Goal: Information Seeking & Learning: Learn about a topic

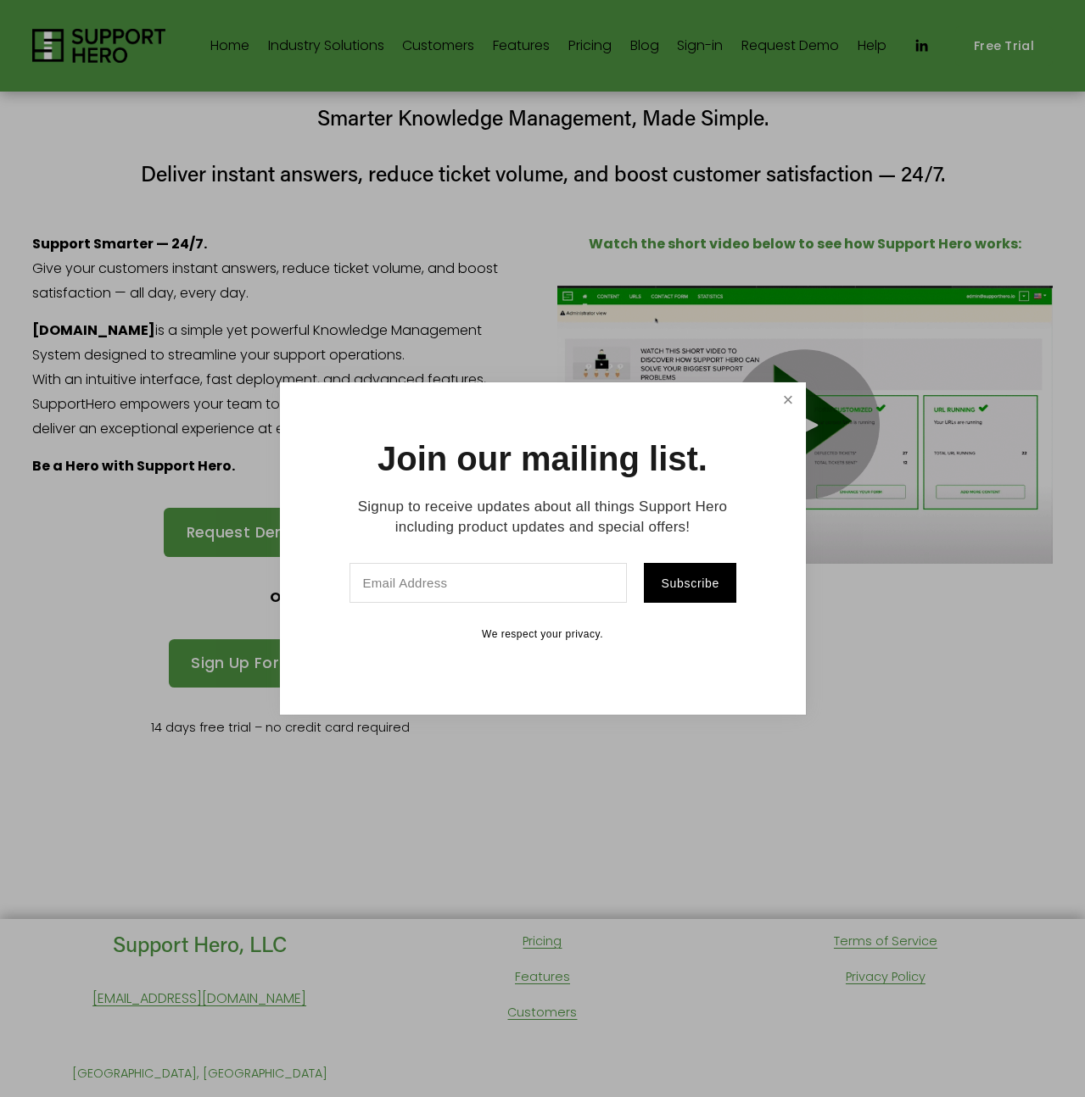
click at [774, 402] on link "Close" at bounding box center [788, 400] width 30 height 30
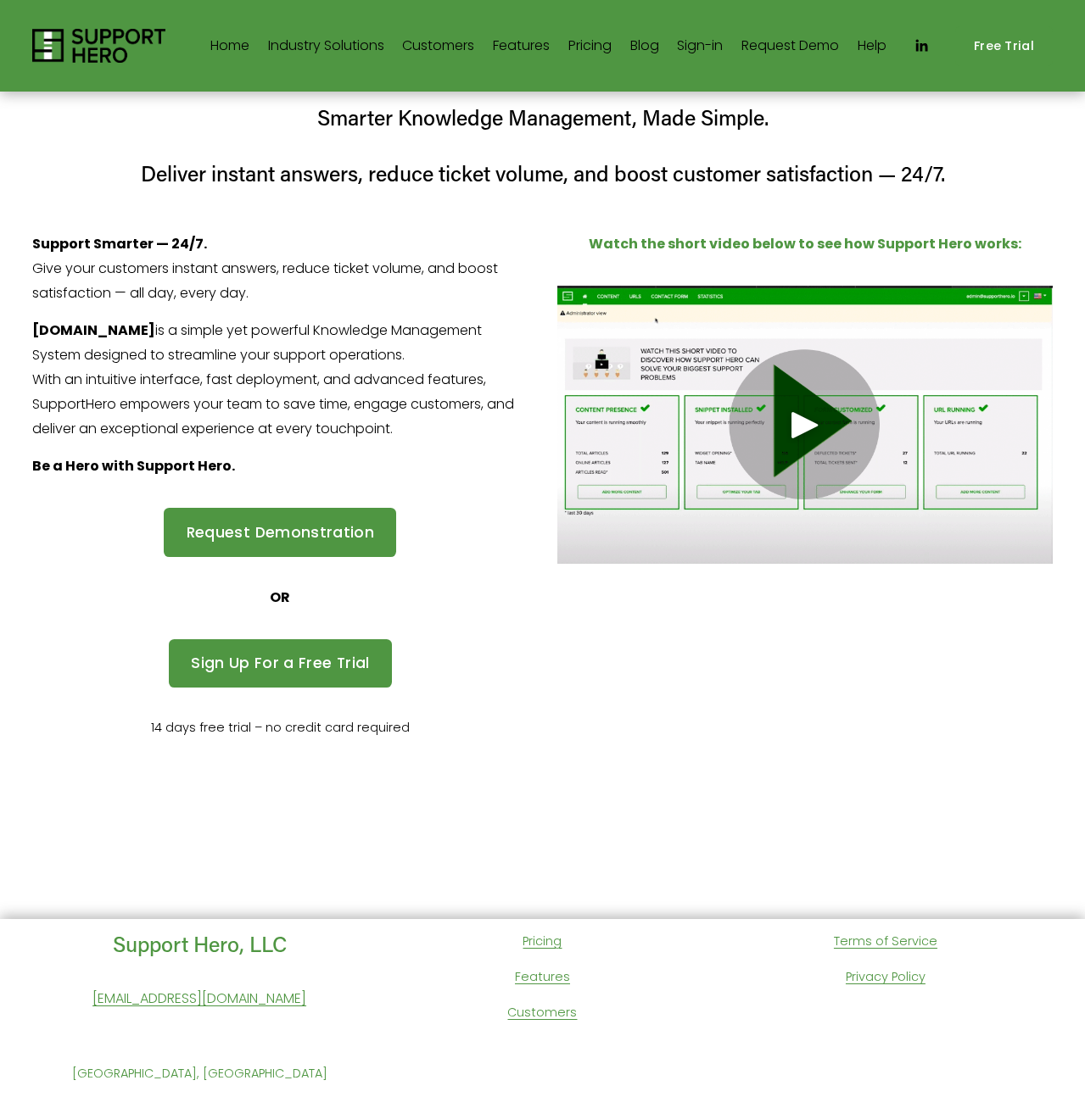
click at [422, 50] on link "Customers" at bounding box center [438, 45] width 72 height 27
click at [697, 52] on link "Sign-in" at bounding box center [700, 45] width 46 height 27
click at [695, 41] on link "Sign-in" at bounding box center [700, 45] width 46 height 27
click at [597, 45] on link "Pricing" at bounding box center [589, 45] width 43 height 27
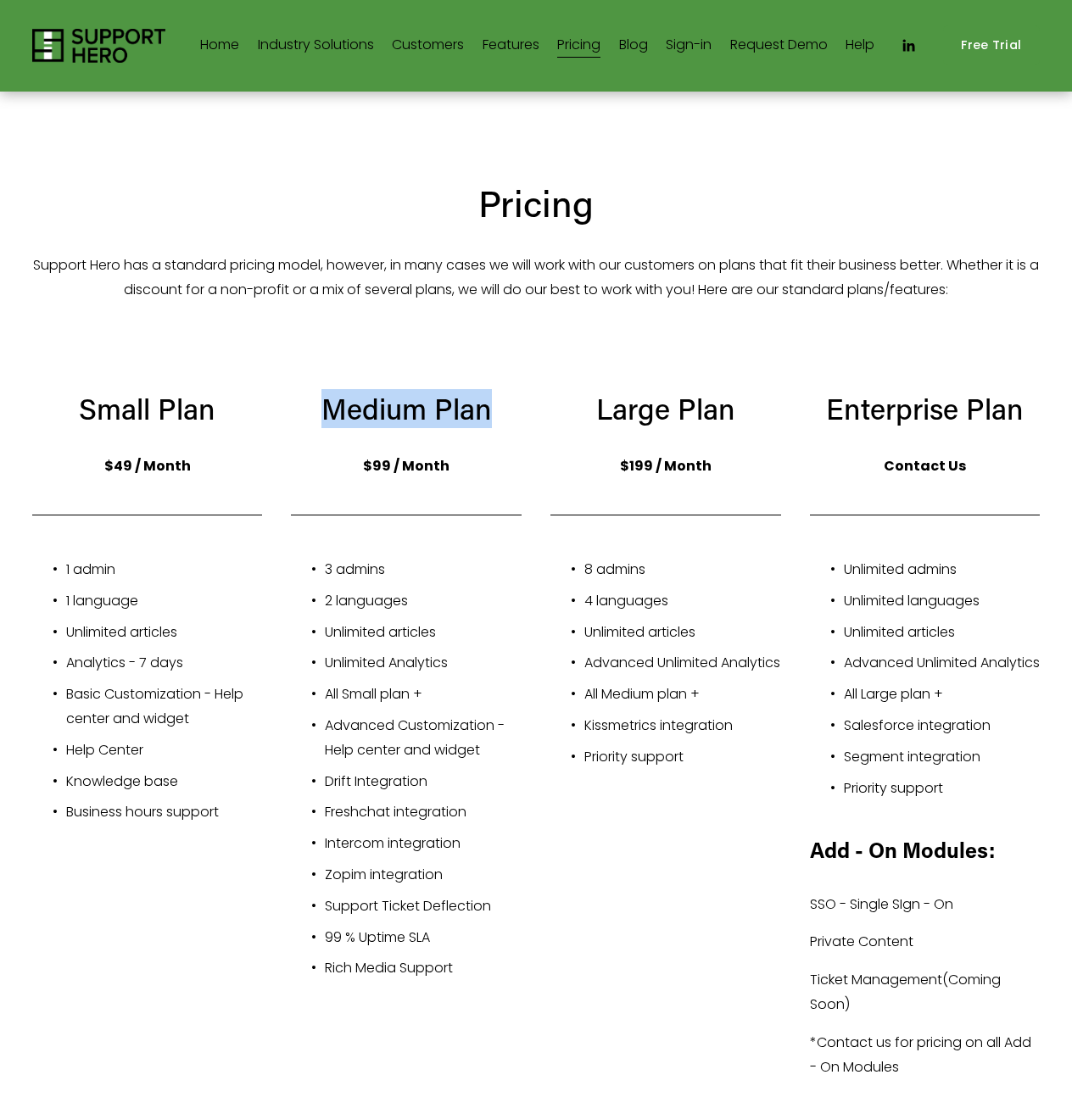
drag, startPoint x: 486, startPoint y: 406, endPoint x: 329, endPoint y: 416, distance: 157.2
click at [329, 416] on h3 "Medium Plan" at bounding box center [406, 408] width 231 height 39
click at [137, 47] on img at bounding box center [98, 46] width 133 height 34
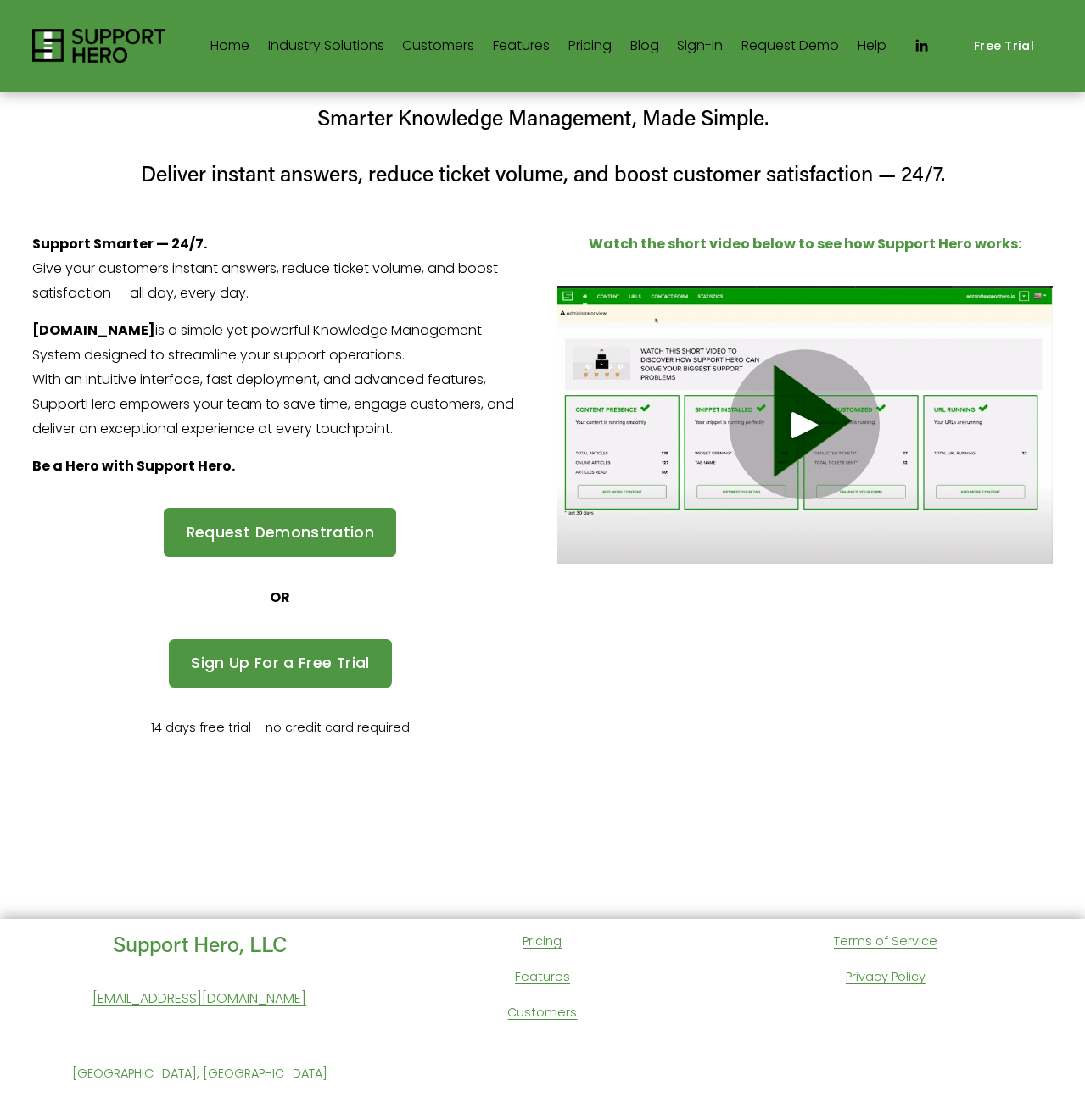
click at [709, 50] on link "Sign-in" at bounding box center [700, 45] width 46 height 27
click at [778, 482] on div at bounding box center [804, 425] width 495 height 278
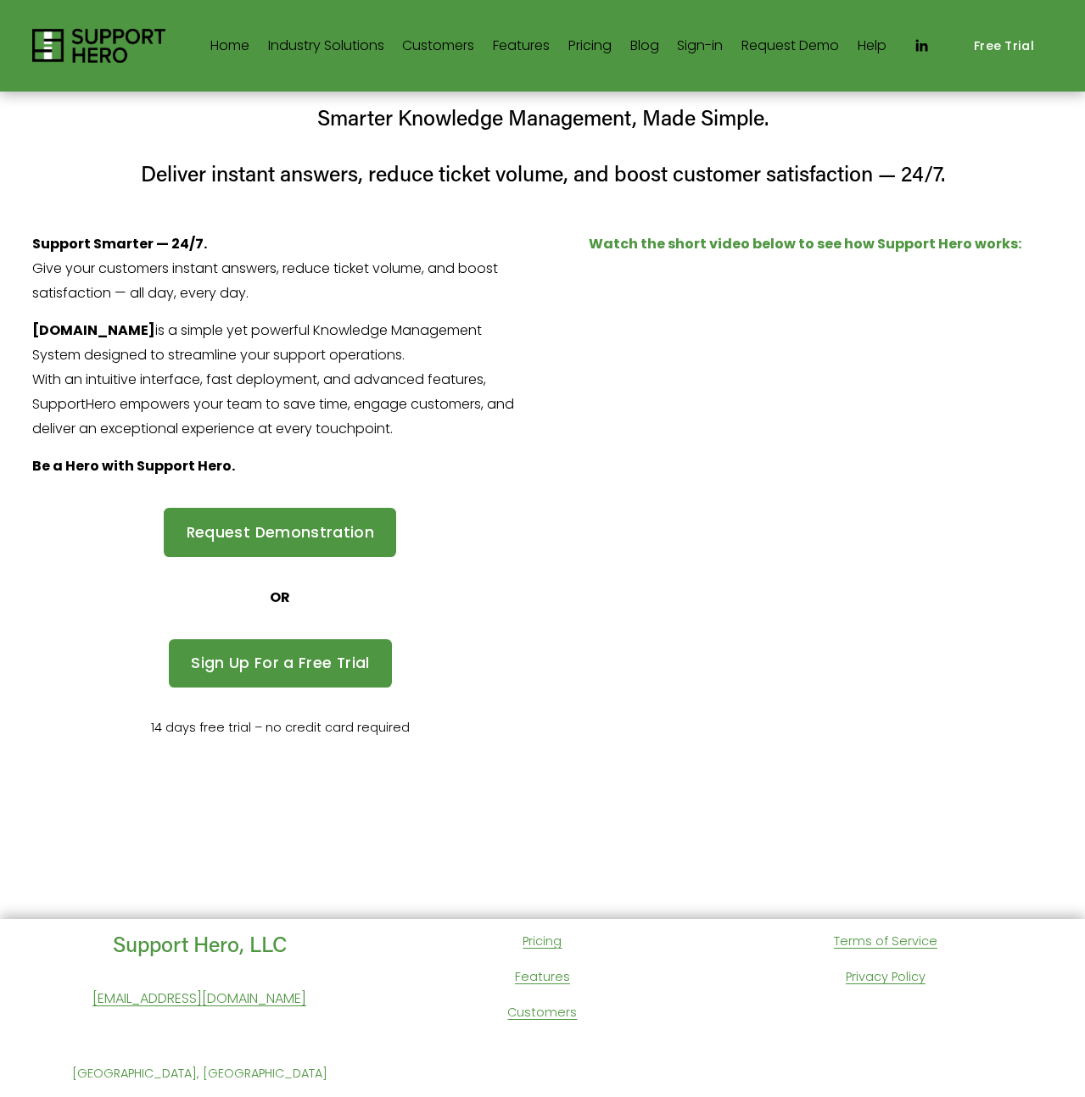
click at [650, 51] on link "Blog" at bounding box center [644, 45] width 29 height 27
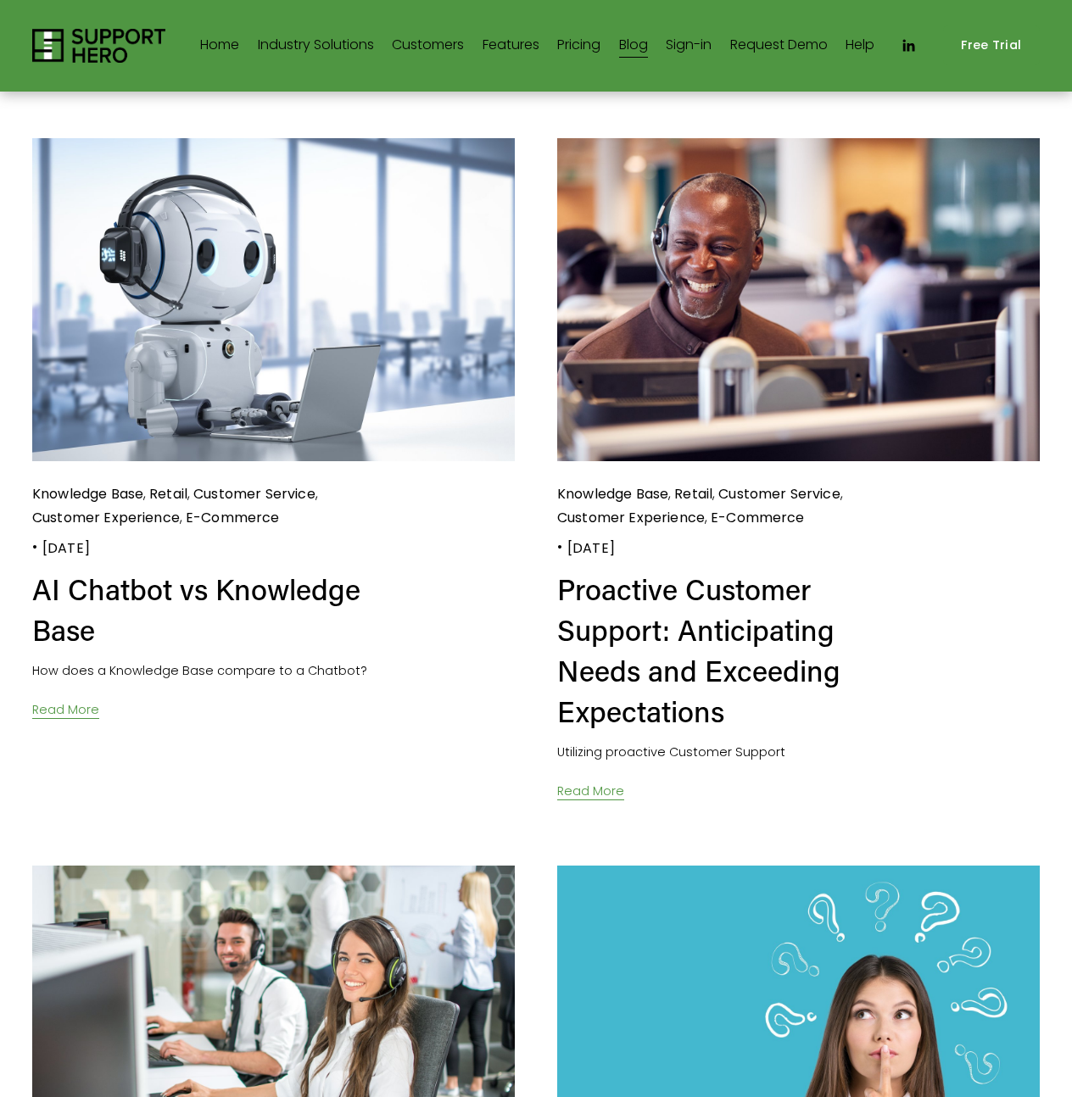
click at [374, 45] on span "Industry Solutions" at bounding box center [316, 45] width 116 height 25
click at [916, 54] on icon "LinkedIn" at bounding box center [908, 45] width 17 height 17
